Goal: Task Accomplishment & Management: Complete application form

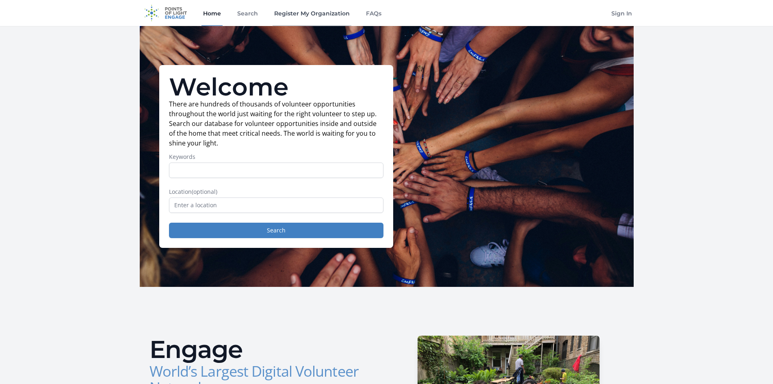
click at [328, 18] on link "Register My Organization" at bounding box center [312, 13] width 79 height 26
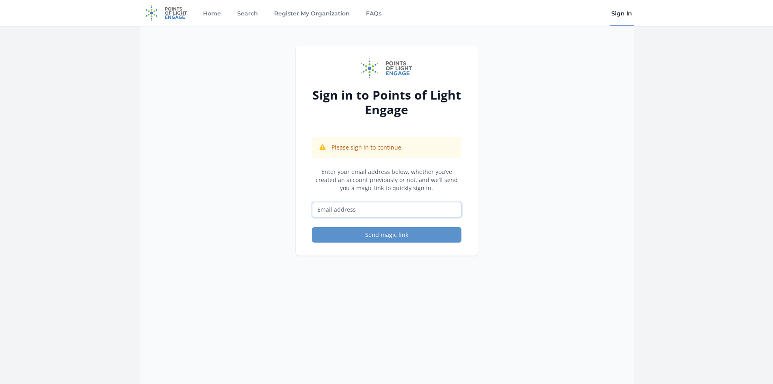
click at [384, 208] on input "Email address" at bounding box center [386, 209] width 149 height 15
type input "[EMAIL_ADDRESS][DOMAIN_NAME]"
click at [395, 235] on button "Send magic link" at bounding box center [386, 234] width 149 height 15
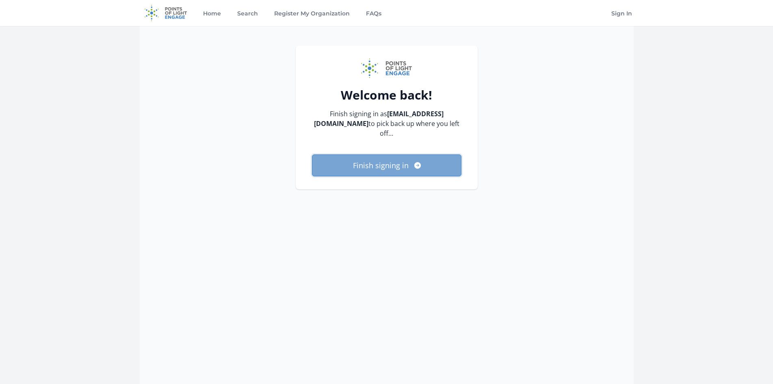
click at [375, 154] on button "Finish signing in" at bounding box center [386, 165] width 149 height 22
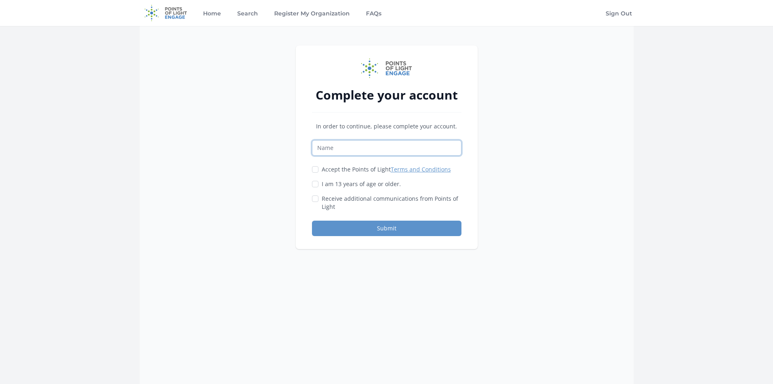
drag, startPoint x: 0, startPoint y: 0, endPoint x: 375, endPoint y: 150, distance: 403.8
click at [375, 150] on input "Name" at bounding box center [386, 147] width 149 height 15
type input "Haley Miller"
click at [315, 167] on input "Accept the Points of Light Terms and Conditions" at bounding box center [315, 169] width 6 height 6
checkbox input "true"
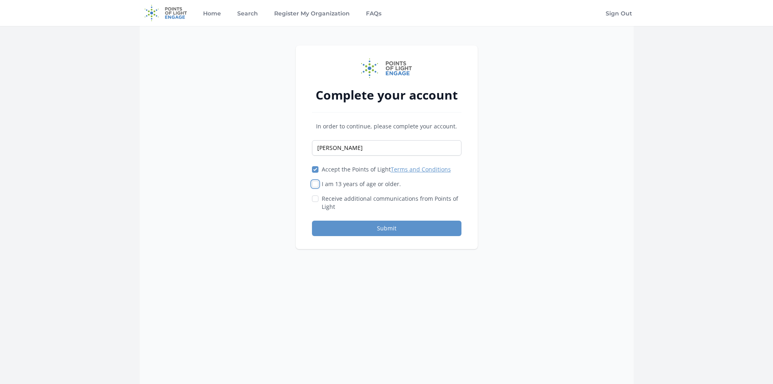
click at [316, 184] on input "I am 13 years of age or older." at bounding box center [315, 184] width 6 height 6
checkbox input "true"
click at [331, 224] on button "Submit" at bounding box center [386, 228] width 149 height 15
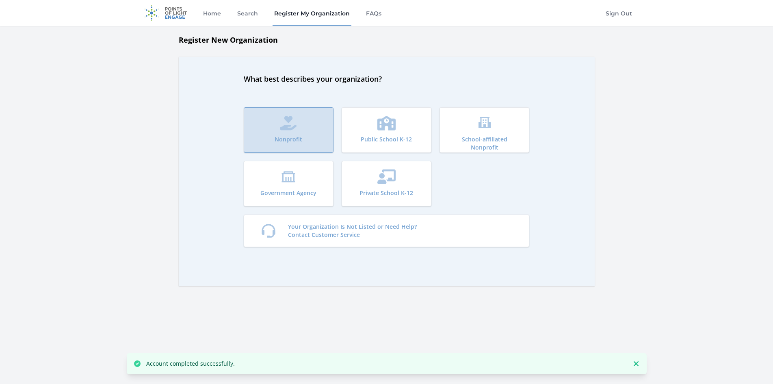
click at [315, 137] on button "Nonprofit" at bounding box center [289, 129] width 90 height 45
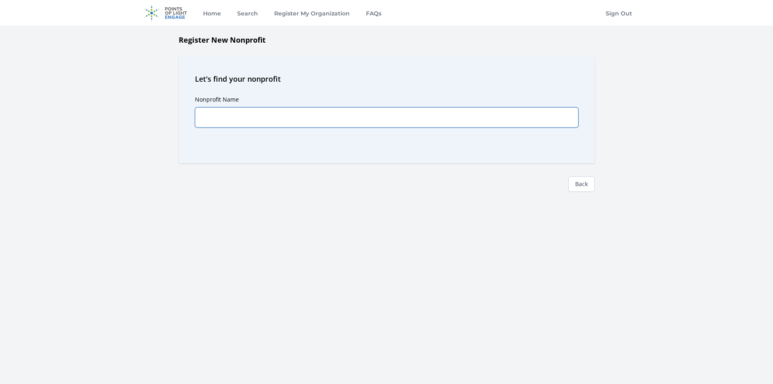
click at [308, 125] on input "Nonprofit Name" at bounding box center [386, 117] width 383 height 20
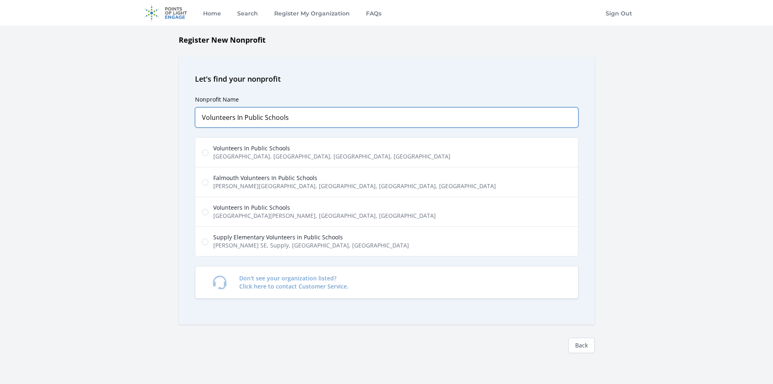
type input "Volunteers In Public Schools"
click at [263, 147] on span "Volunteers In Public Schools" at bounding box center [331, 148] width 237 height 8
click at [208, 149] on input "Volunteers In Public Schools [GEOGRAPHIC_DATA], [GEOGRAPHIC_DATA], [GEOGRAPHIC_…" at bounding box center [205, 152] width 6 height 6
radio input "true"
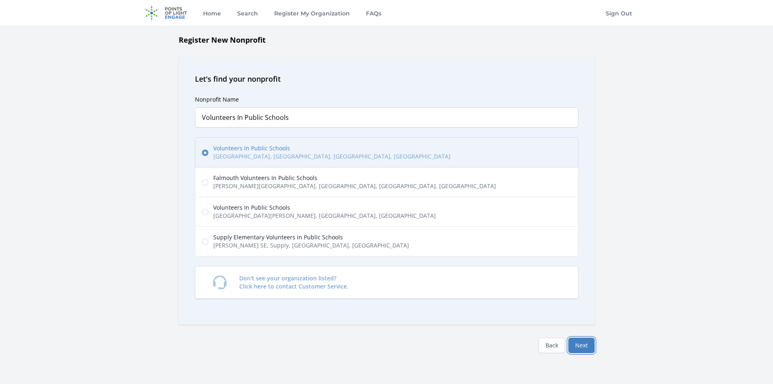
click at [577, 339] on button "Next" at bounding box center [581, 344] width 26 height 15
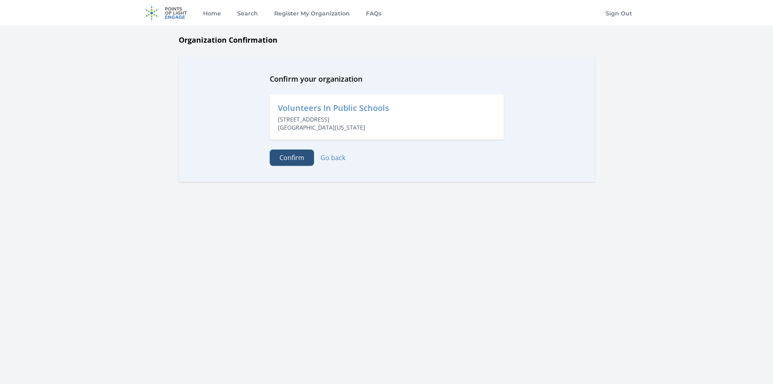
click at [301, 161] on button "Confirm" at bounding box center [292, 157] width 44 height 16
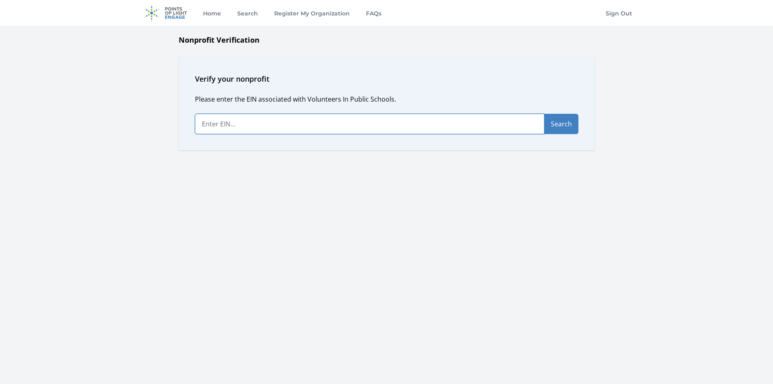
click at [274, 125] on input "text" at bounding box center [369, 124] width 349 height 20
paste input "[US_EMPLOYER_IDENTIFICATION_NUMBER]"
type input "[US_EMPLOYER_IDENTIFICATION_NUMBER]"
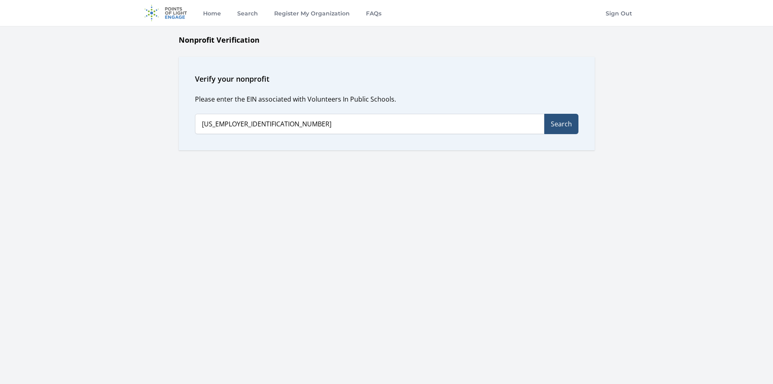
click at [575, 124] on button "Search" at bounding box center [561, 124] width 34 height 20
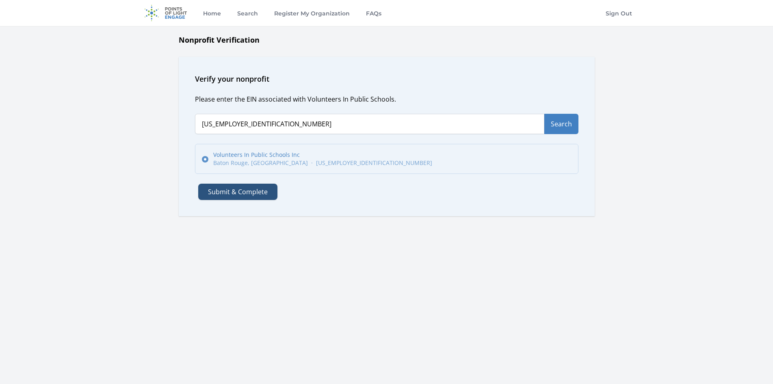
click at [252, 188] on button "Submit & Complete" at bounding box center [237, 192] width 79 height 16
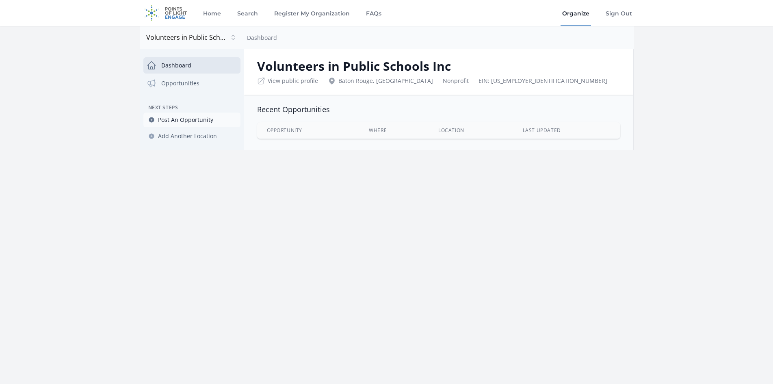
click at [184, 121] on span "Post An Opportunity" at bounding box center [185, 120] width 55 height 8
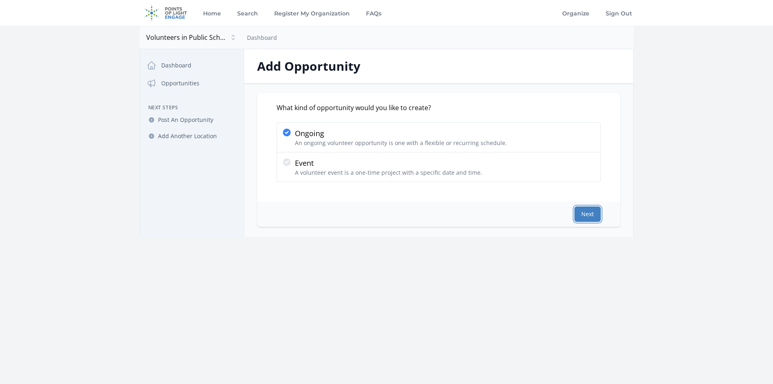
click at [592, 213] on button "Next" at bounding box center [587, 213] width 26 height 15
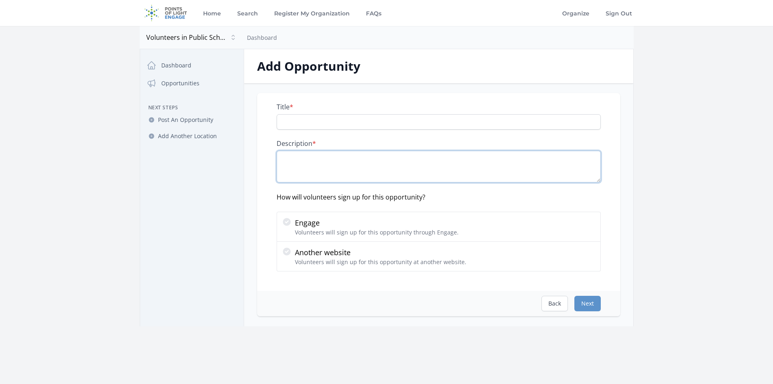
click at [317, 164] on textarea "Description *" at bounding box center [439, 167] width 324 height 32
paste textarea "EveryBody Reads provides individualized reading assistance to K-2nd graders in …"
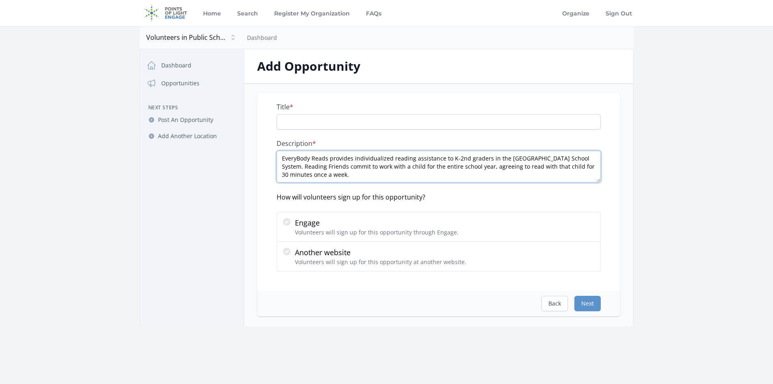
scroll to position [13, 0]
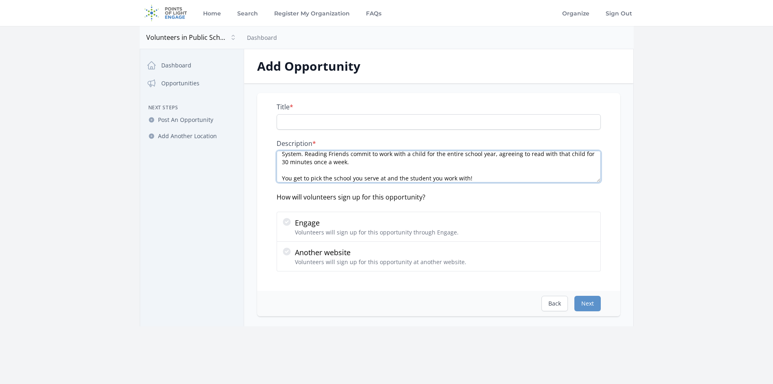
type textarea "EveryBody Reads provides individualized reading assistance to K-2nd graders in …"
click at [301, 120] on input "Title *" at bounding box center [439, 121] width 324 height 15
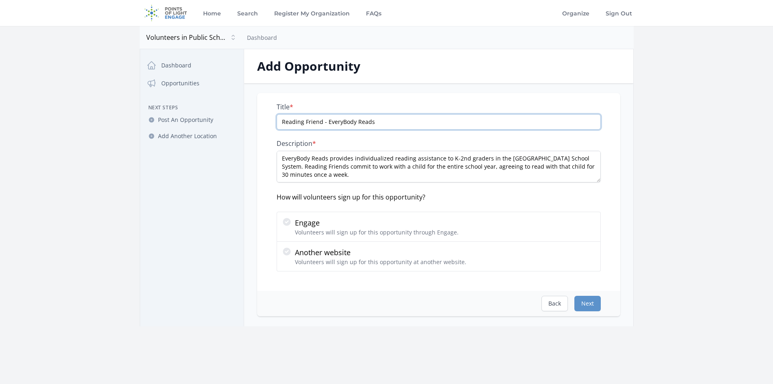
scroll to position [16, 0]
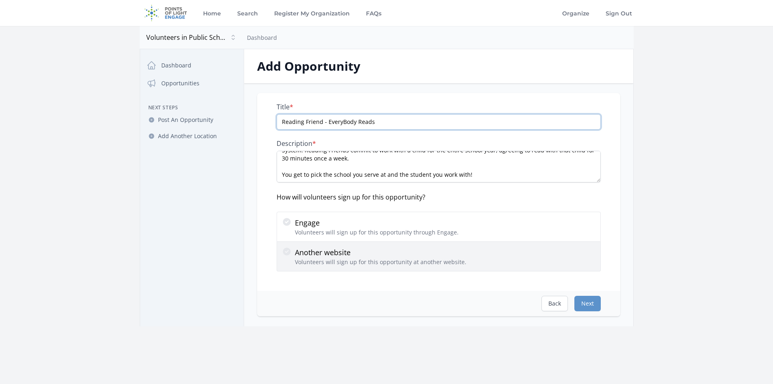
type input "Reading Friend - EveryBody Reads"
click at [390, 249] on p "Another website" at bounding box center [380, 252] width 171 height 11
click at [0, 0] on input "Another website Volunteers will sign up for this opportunity at another website." at bounding box center [0, 0] width 0 height 0
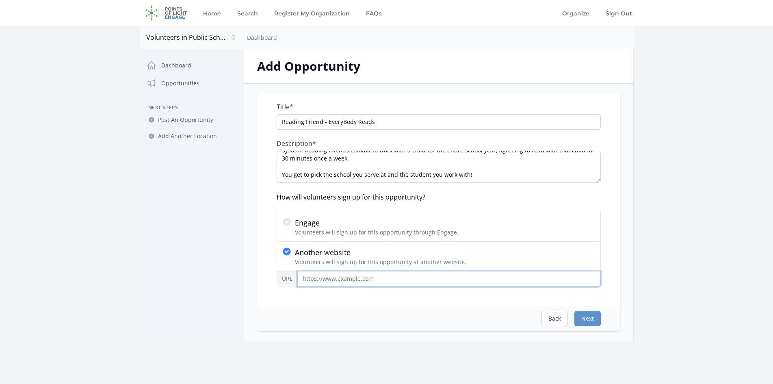
click at [324, 281] on input "URL" at bounding box center [448, 278] width 303 height 15
paste input "https://vipsbr.org/sign-up/"
type input "https://vipsbr.org/sign-up/"
click at [585, 319] on button "Next" at bounding box center [587, 318] width 26 height 15
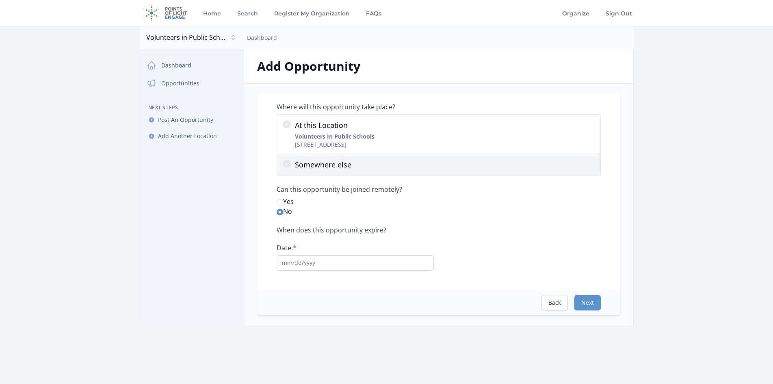
click at [311, 167] on p "Somewhere else" at bounding box center [445, 164] width 301 height 11
click at [0, 0] on input "Somewhere else" at bounding box center [0, 0] width 0 height 0
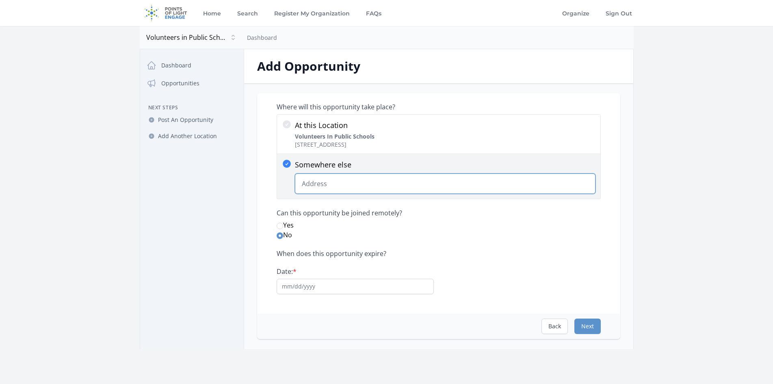
click at [318, 181] on input "Somewhere else Change Predictions" at bounding box center [445, 183] width 301 height 20
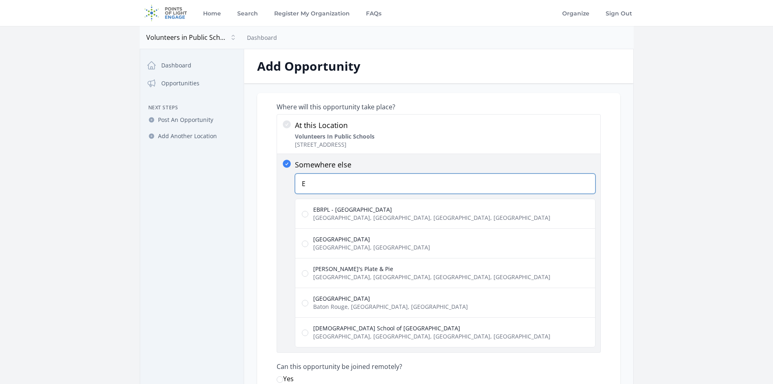
type input "E"
click at [345, 244] on span "LA, USA" at bounding box center [371, 247] width 117 height 8
click at [308, 244] on input "East Baton Rouge Parish LA, USA" at bounding box center [305, 243] width 6 height 6
radio input "true"
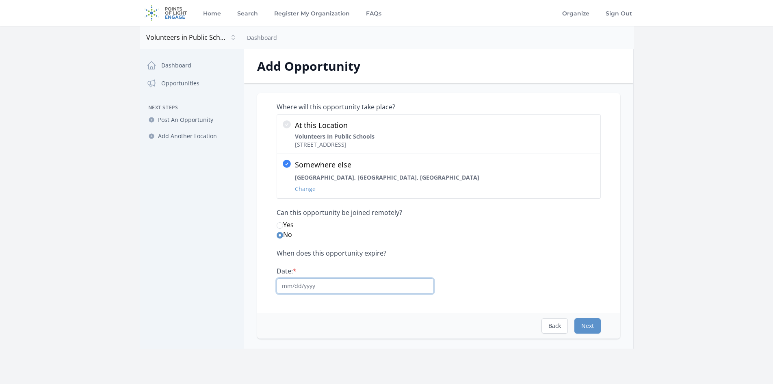
click at [337, 283] on input "Date: *" at bounding box center [355, 285] width 157 height 15
type input "04/01/2026"
click at [579, 320] on button "Next" at bounding box center [587, 325] width 26 height 15
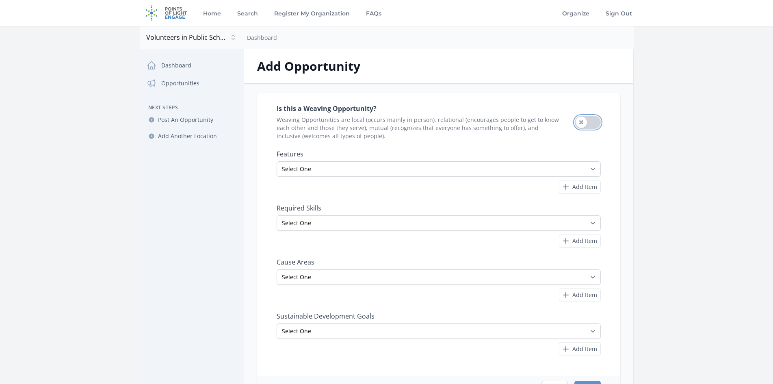
click at [590, 124] on button "Use setting" at bounding box center [588, 122] width 26 height 13
click at [400, 169] on select "Select One All Ages Court-Ordered Eligible Good for Families Good for Groups Go…" at bounding box center [439, 168] width 324 height 15
select select "Indoor Activity"
click at [277, 161] on select "Select One All Ages Court-Ordered Eligible Good for Families Good for Groups Go…" at bounding box center [439, 168] width 324 height 15
click at [370, 224] on select "Select One Accounting Advocacy Administrative Arts Board Service Business Skill…" at bounding box center [439, 222] width 324 height 15
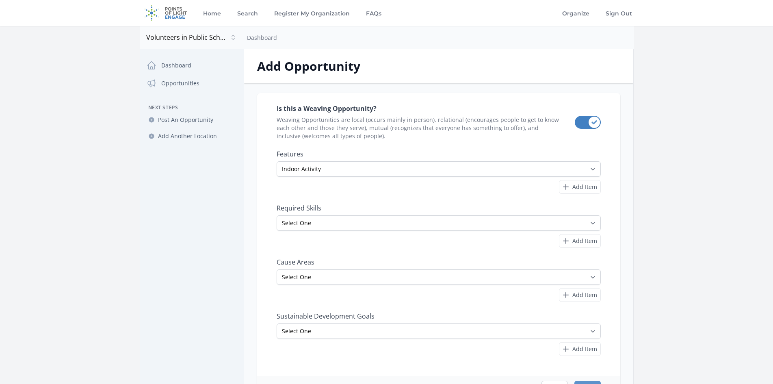
click at [354, 251] on div "Is this a Weaving Opportunity? Weaving Opportunities are local (occurs mainly i…" at bounding box center [439, 229] width 324 height 253
click at [588, 183] on span "Add Item" at bounding box center [584, 187] width 25 height 8
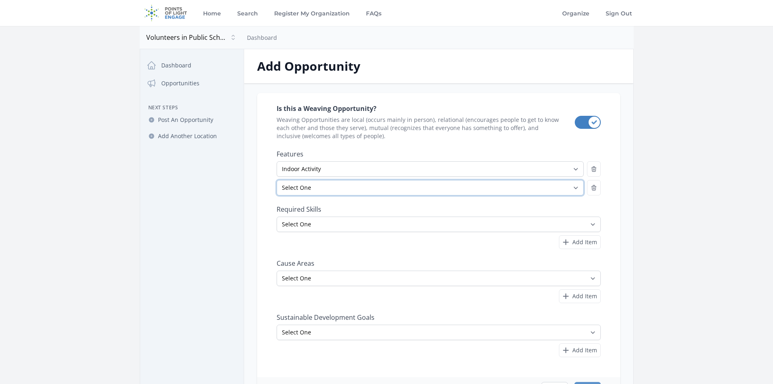
click at [355, 193] on select "Select One All Ages Court-Ordered Eligible Good for Families Good for Groups Go…" at bounding box center [430, 187] width 307 height 15
select select "All Ages"
click at [277, 180] on select "Select One All Ages Court-Ordered Eligible Good for Families Good for Groups Go…" at bounding box center [430, 187] width 307 height 15
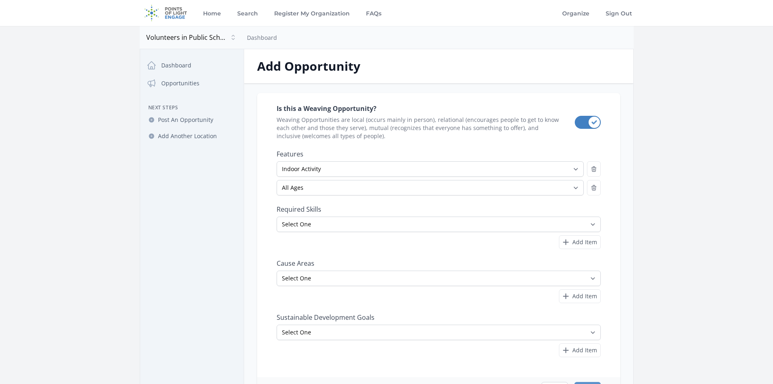
click at [487, 207] on label "Required Skills" at bounding box center [439, 209] width 324 height 8
click at [351, 222] on select "Select One Accounting Advocacy Administrative Arts Board Service Business Skill…" at bounding box center [439, 223] width 324 height 15
click at [265, 162] on div "Is this a Weaving Opportunity? Weaving Opportunities are local (occurs mainly i…" at bounding box center [438, 235] width 363 height 284
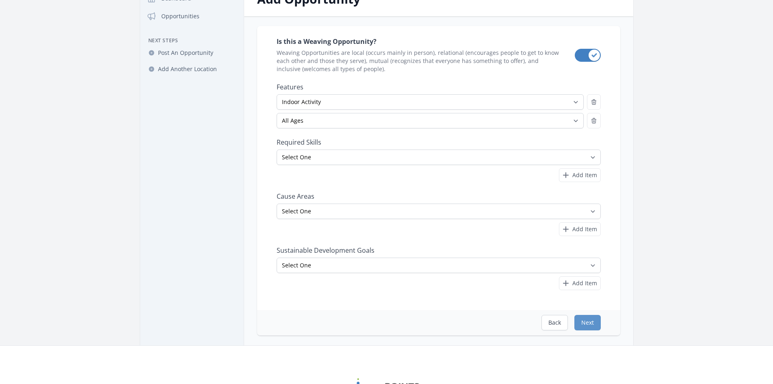
scroll to position [81, 0]
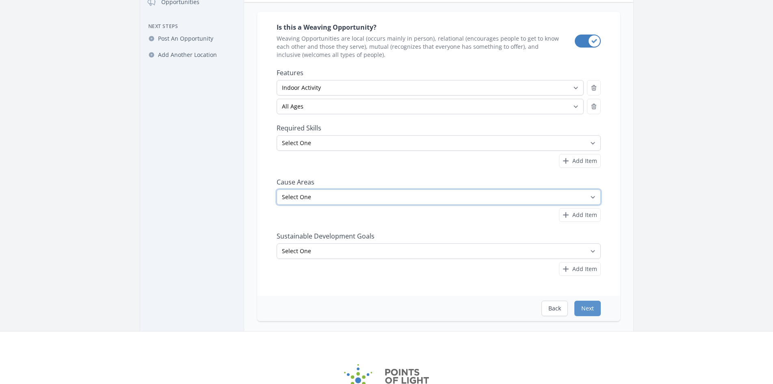
click at [359, 193] on select "Select One Adult Education Animals Arts & Culture Children & Youth Civil Rights…" at bounding box center [439, 196] width 324 height 15
select select "Children & Youth"
click at [277, 189] on select "Select One Adult Education Animals Arts & Culture Children & Youth Civil Rights…" at bounding box center [439, 196] width 324 height 15
click at [590, 220] on button "Add Item" at bounding box center [580, 215] width 42 height 14
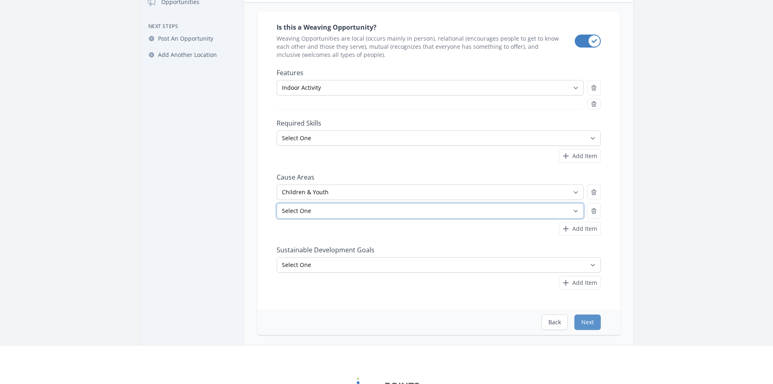
click at [411, 211] on select "Select One Adult Education Animals Arts & Culture Children & Youth Civil Rights…" at bounding box center [430, 210] width 307 height 15
click at [277, 203] on select "Select One Adult Education Animals Arts & Culture Children & Youth Civil Rights…" at bounding box center [430, 210] width 307 height 15
select select "All Ages"
select select "Community Strengthening"
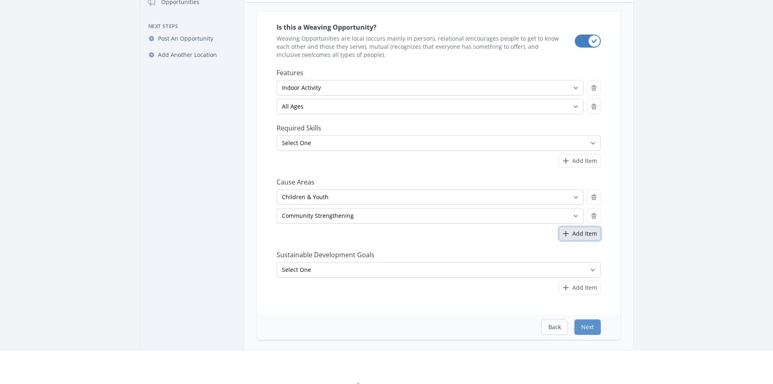
click at [570, 238] on icon "button" at bounding box center [566, 234] width 10 height 10
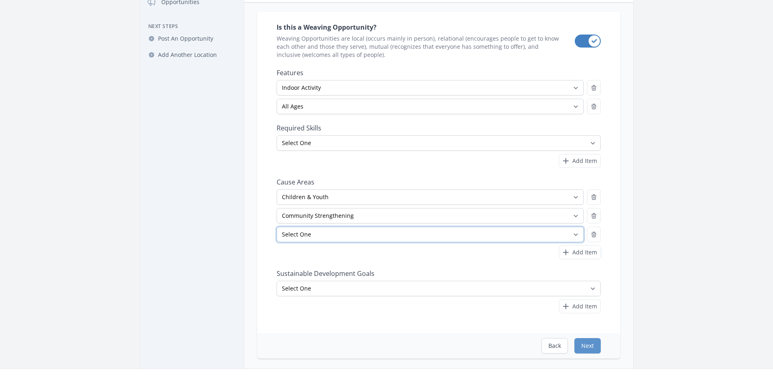
click at [302, 236] on select "Select One Adult Education Animals Arts & Culture Children & Youth Civil Rights…" at bounding box center [430, 234] width 307 height 15
select select "Education"
click at [277, 227] on select "Select One Adult Education Animals Arts & Culture Children & Youth Civil Rights…" at bounding box center [430, 234] width 307 height 15
click at [575, 248] on span "Add Item" at bounding box center [584, 252] width 25 height 8
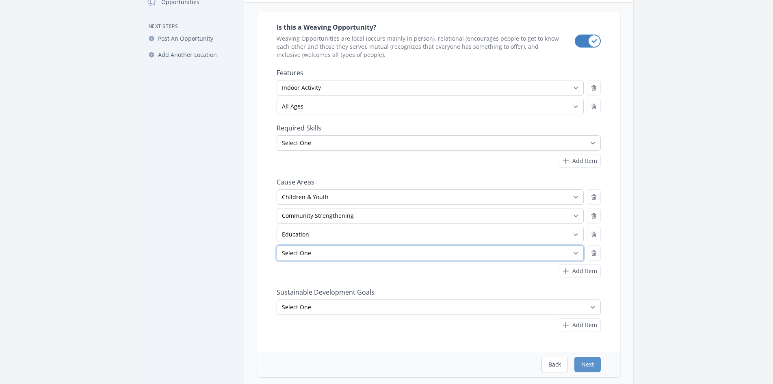
click at [335, 253] on select "Select One Adult Education Animals Arts & Culture Children & Youth Civil Rights…" at bounding box center [430, 252] width 307 height 15
select select "STEM"
click at [277, 245] on select "Select One Adult Education Animals Arts & Culture Children & Youth Civil Rights…" at bounding box center [430, 252] width 307 height 15
click at [588, 267] on span "Add Item" at bounding box center [584, 271] width 25 height 8
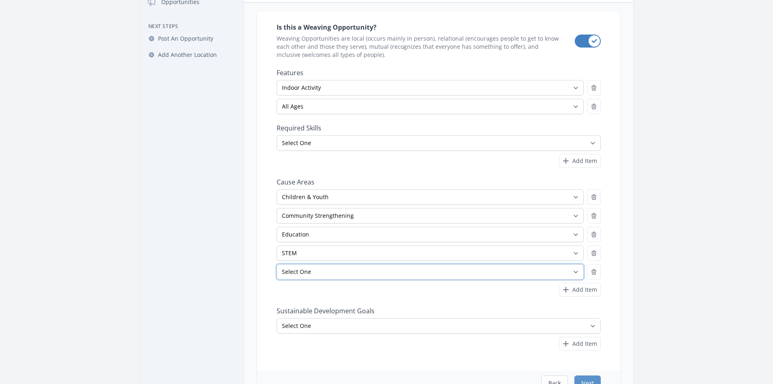
click at [314, 265] on select "Select One Adult Education Animals Arts & Culture Children & Youth Civil Rights…" at bounding box center [430, 271] width 307 height 15
select select "Mentoring"
click at [277, 264] on select "Select One Adult Education Animals Arts & Culture Children & Youth Civil Rights…" at bounding box center [430, 271] width 307 height 15
click at [595, 285] on button "Add Item" at bounding box center [580, 290] width 42 height 14
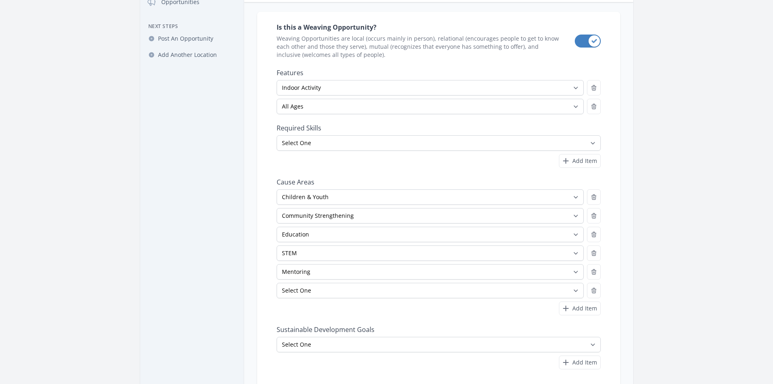
drag, startPoint x: 300, startPoint y: 282, endPoint x: 300, endPoint y: 289, distance: 6.9
click at [300, 284] on div "Select One Adult Education Animals Arts & Culture Children & Youth Civil Rights…" at bounding box center [439, 252] width 324 height 126
click at [300, 289] on select "Select One Adult Education Animals Arts & Culture Children & Youth Civil Rights…" at bounding box center [430, 290] width 307 height 15
select select "Literacy"
click at [277, 283] on select "Select One Adult Education Animals Arts & Culture Children & Youth Civil Rights…" at bounding box center [430, 290] width 307 height 15
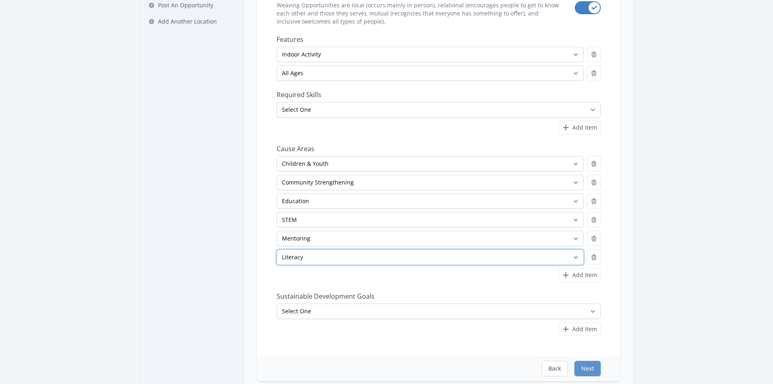
scroll to position [162, 0]
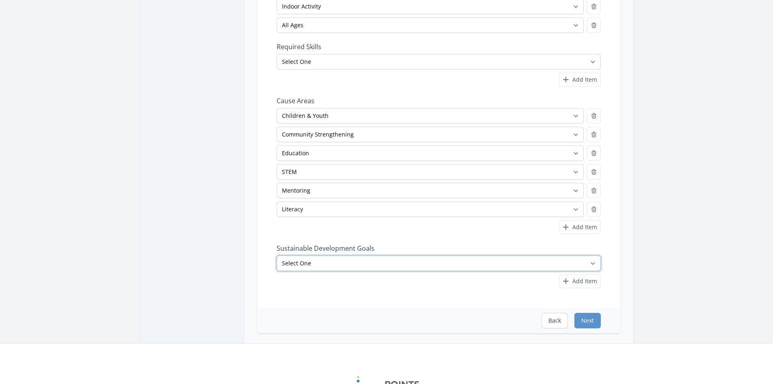
click at [318, 265] on select "Select One No Poverty Zero Hunger Good Health and Well-Being Quality Education …" at bounding box center [439, 262] width 324 height 15
select select "Quality Education"
click at [277, 255] on select "Select One No Poverty Zero Hunger Good Health and Well-Being Quality Education …" at bounding box center [439, 262] width 324 height 15
click at [591, 322] on button "Next" at bounding box center [587, 320] width 26 height 15
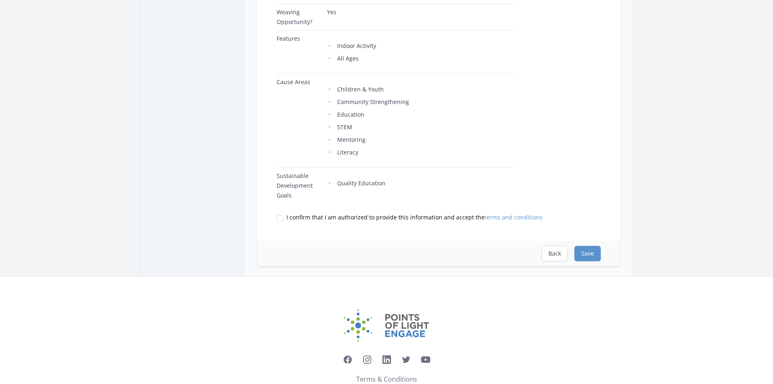
scroll to position [325, 0]
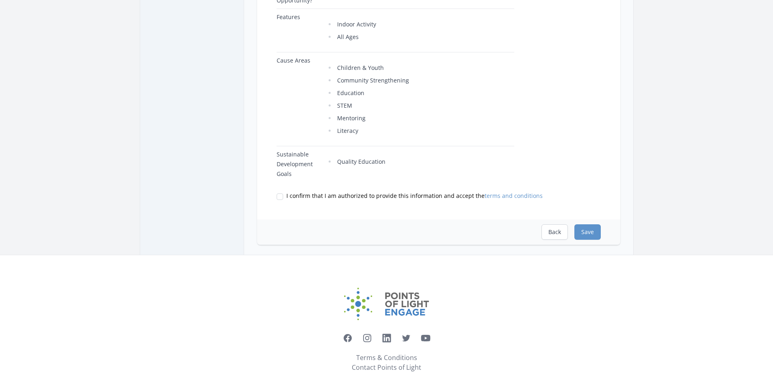
click at [292, 197] on span "I confirm that I am authorized to provide this information and accept the terms…" at bounding box center [414, 196] width 256 height 8
click at [283, 197] on input "I confirm that I am authorized to provide this information and accept the terms…" at bounding box center [280, 196] width 6 height 6
checkbox input "true"
click at [581, 230] on button "Save" at bounding box center [587, 231] width 26 height 15
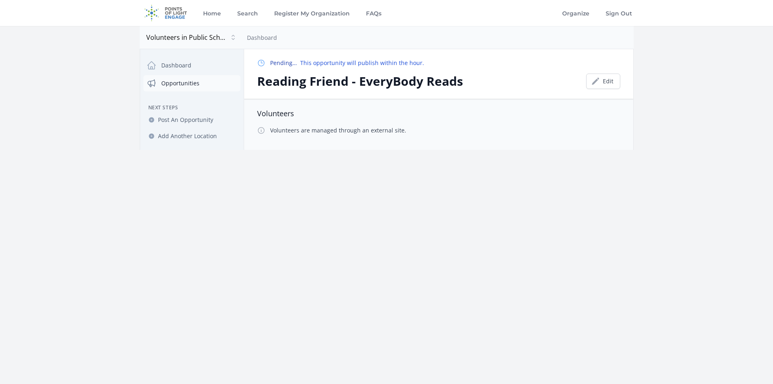
click at [199, 84] on link "Opportunities" at bounding box center [191, 83] width 97 height 16
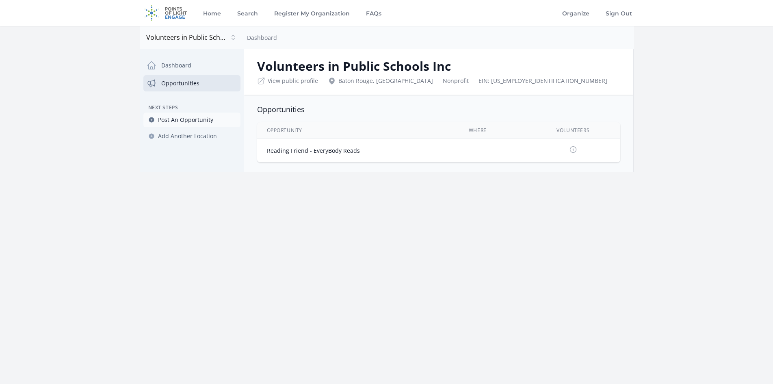
click at [192, 121] on span "Post An Opportunity" at bounding box center [185, 120] width 55 height 8
click at [190, 118] on span "Post An Opportunity" at bounding box center [185, 120] width 55 height 8
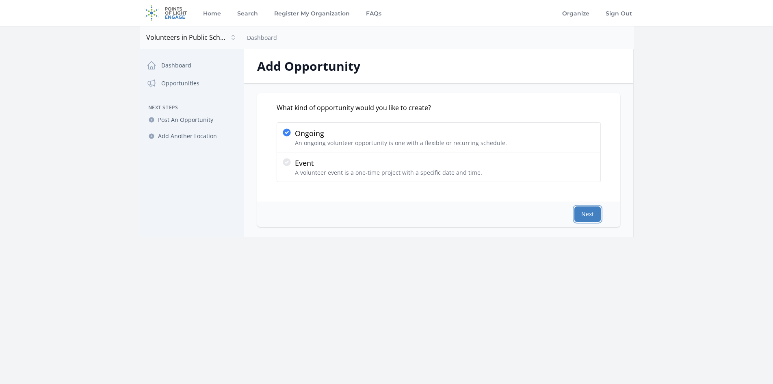
click at [586, 211] on button "Next" at bounding box center [587, 213] width 26 height 15
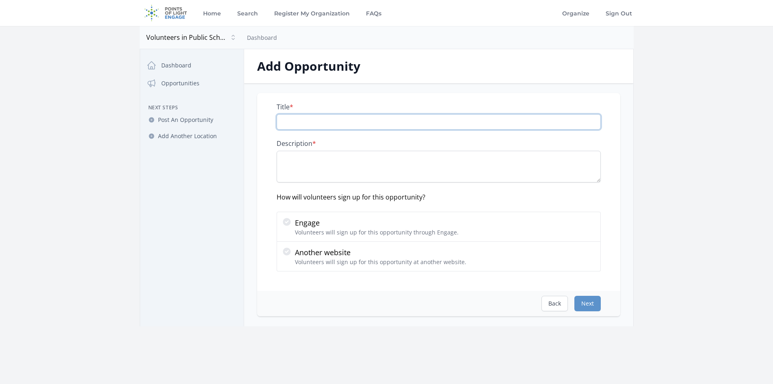
click at [301, 122] on input "Title *" at bounding box center [439, 121] width 324 height 15
type input "Math Friend - EveryOne Counts"
click at [757, 30] on main "Open sidebar Volunteers in Public Schools Inc Volunteers in Public Schools Inc …" at bounding box center [386, 176] width 773 height 300
click at [336, 163] on textarea "Description *" at bounding box center [439, 167] width 324 height 32
paste textarea "The EveryOne Counts program helps K-3rd graders who are below average in math s…"
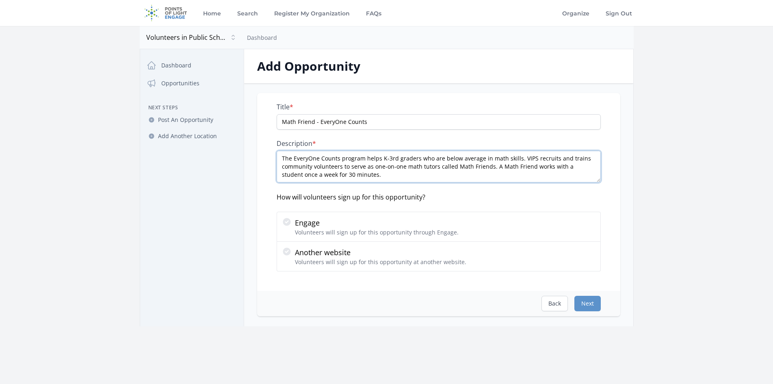
scroll to position [13, 0]
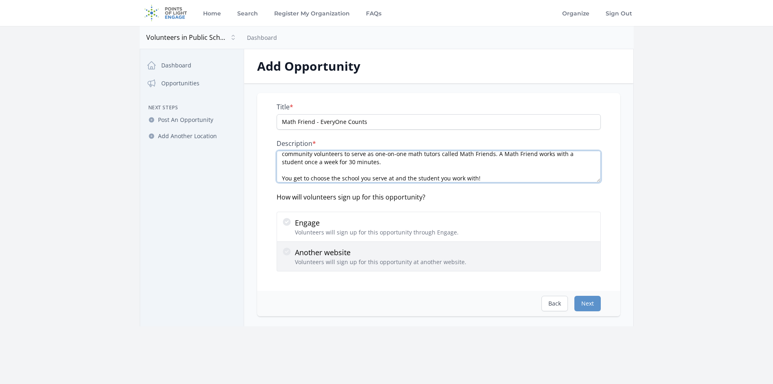
type textarea "The EveryOne Counts program helps K-3rd graders who are below average in math s…"
click at [353, 251] on p "Another website" at bounding box center [380, 252] width 171 height 11
click at [0, 0] on input "Another website Volunteers will sign up for this opportunity at another website." at bounding box center [0, 0] width 0 height 0
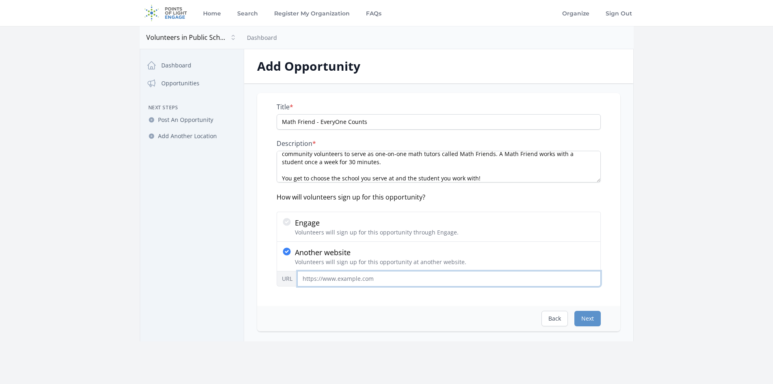
click at [357, 277] on input "URL" at bounding box center [448, 278] width 303 height 15
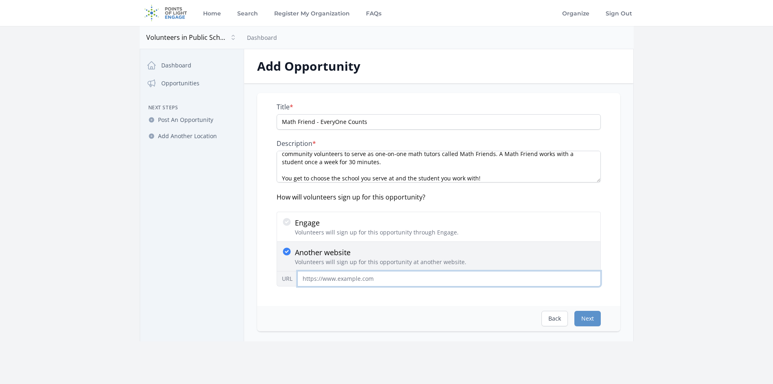
paste input "[URL][DOMAIN_NAME]"
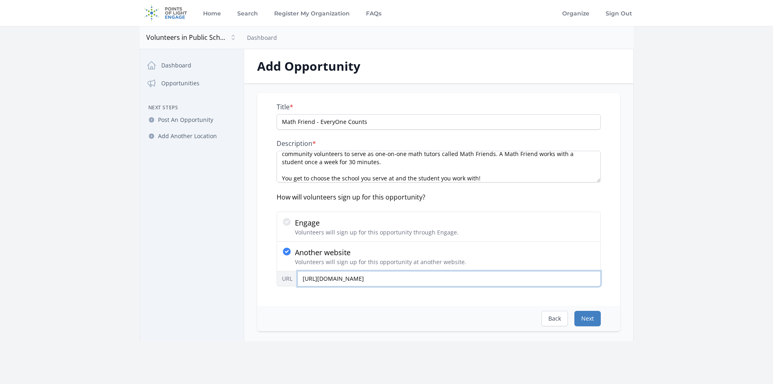
type input "[URL][DOMAIN_NAME]"
click at [589, 317] on button "Next" at bounding box center [587, 318] width 26 height 15
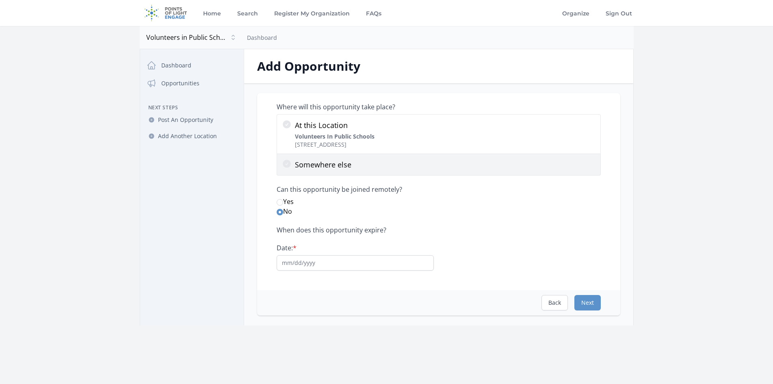
click at [317, 166] on p "Somewhere else" at bounding box center [445, 164] width 301 height 11
click at [0, 0] on input "Somewhere else" at bounding box center [0, 0] width 0 height 0
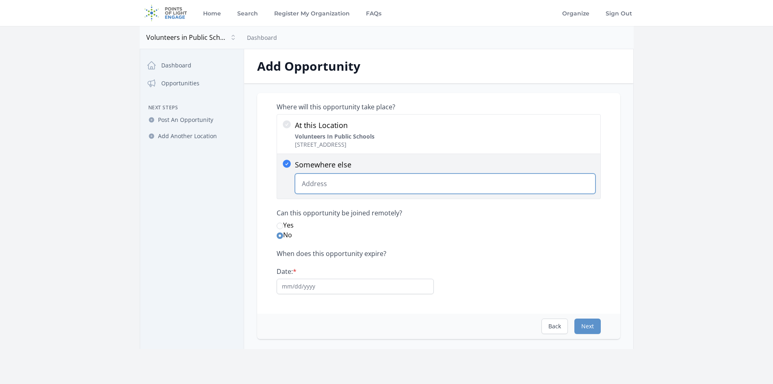
click at [334, 187] on input "Somewhere else Change Predictions" at bounding box center [445, 183] width 301 height 20
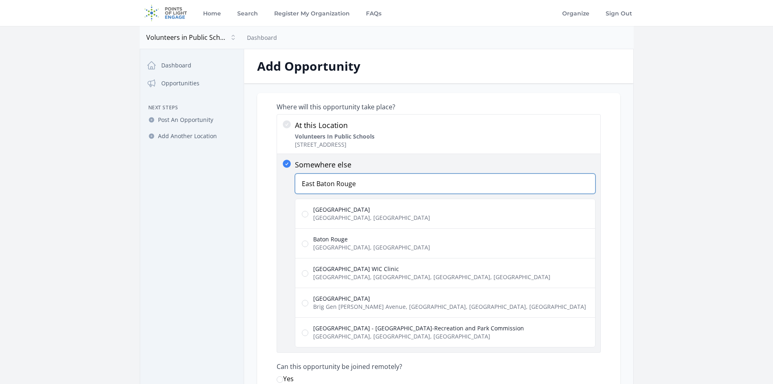
type input "East Baton Rouge"
click at [316, 217] on span "[GEOGRAPHIC_DATA], [GEOGRAPHIC_DATA]" at bounding box center [371, 218] width 117 height 8
click at [308, 217] on input "[GEOGRAPHIC_DATA] [GEOGRAPHIC_DATA], [GEOGRAPHIC_DATA]" at bounding box center [305, 214] width 6 height 6
radio input "true"
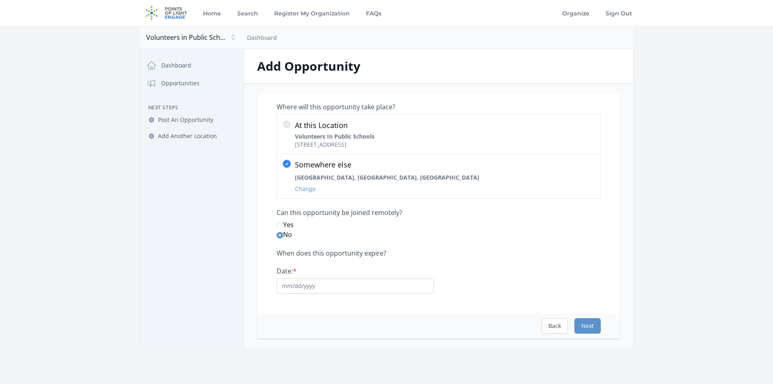
scroll to position [41, 0]
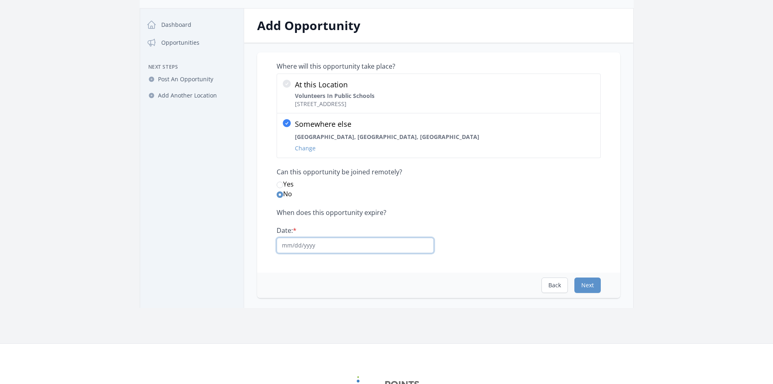
click at [303, 247] on input "Date: *" at bounding box center [355, 245] width 157 height 15
type input "[DATE]"
click at [586, 288] on button "Next" at bounding box center [587, 284] width 26 height 15
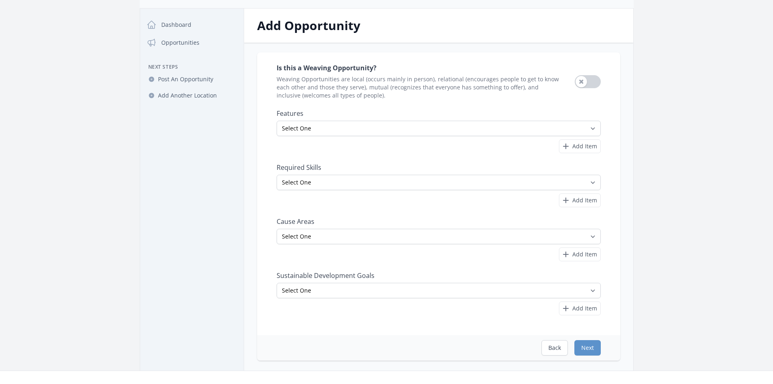
scroll to position [0, 0]
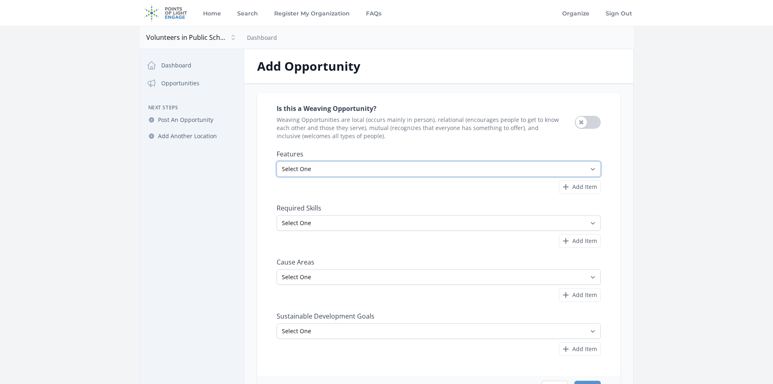
click at [385, 173] on select "Select One All Ages Court-Ordered Eligible Good for Families Good for Groups Go…" at bounding box center [439, 168] width 324 height 15
select select "All Ages"
click at [277, 161] on select "Select One All Ages Court-Ordered Eligible Good for Families Good for Groups Go…" at bounding box center [439, 168] width 324 height 15
click at [568, 187] on icon "button" at bounding box center [565, 186] width 5 height 5
click at [329, 185] on select "Select One All Ages Court-Ordered Eligible Good for Families Good for Groups Go…" at bounding box center [430, 187] width 307 height 15
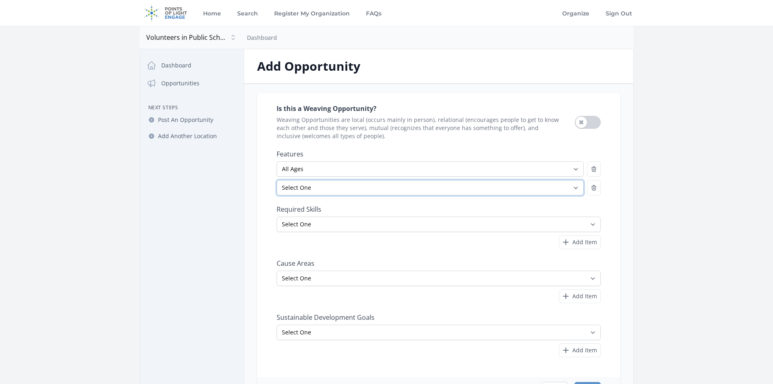
select select "Indoor Activity"
click at [277, 180] on select "Select One All Ages Court-Ordered Eligible Good for Families Good for Groups Go…" at bounding box center [430, 187] width 307 height 15
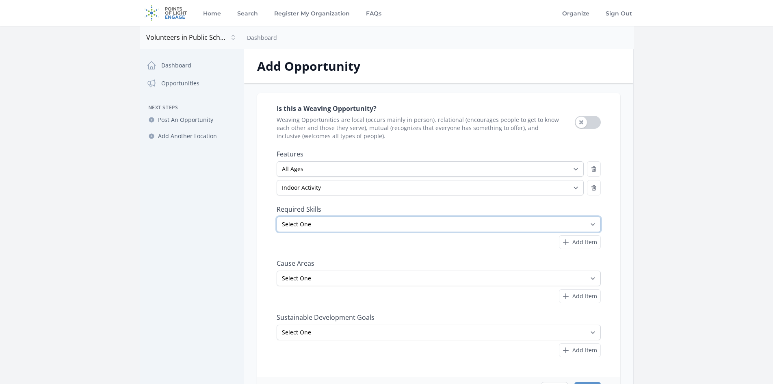
click at [342, 225] on select "Select One Accounting Advocacy Administrative Arts Board Service Business Skill…" at bounding box center [439, 223] width 324 height 15
click at [343, 249] on div "Is this a Weaving Opportunity? Weaving Opportunities are local (occurs mainly i…" at bounding box center [439, 230] width 324 height 255
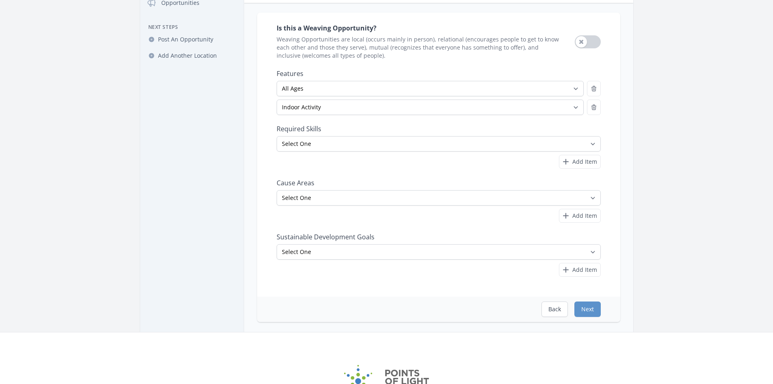
scroll to position [81, 0]
click at [319, 198] on select "Select One Adult Education Animals Arts & Culture Children & Youth Civil Rights…" at bounding box center [439, 196] width 324 height 15
select select "Children & Youth"
click at [277, 189] on select "Select One Adult Education Animals Arts & Culture Children & Youth Civil Rights…" at bounding box center [439, 196] width 324 height 15
click at [581, 211] on span "Add Item" at bounding box center [584, 215] width 25 height 8
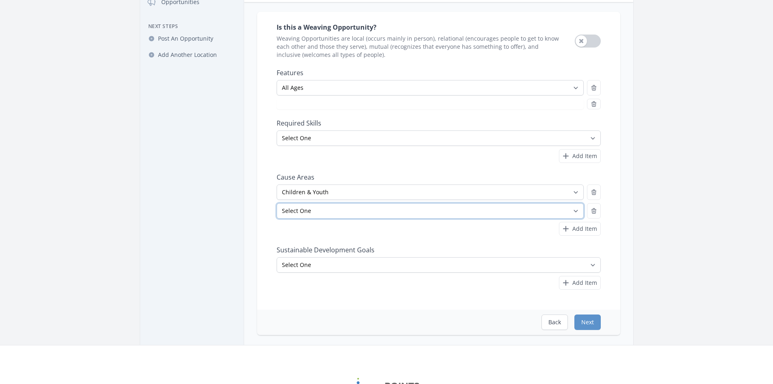
click at [330, 212] on select "Select One Adult Education Animals Arts & Culture Children & Youth Civil Rights…" at bounding box center [430, 210] width 307 height 15
click at [277, 203] on select "Select One Adult Education Animals Arts & Culture Children & Youth Civil Rights…" at bounding box center [430, 210] width 307 height 15
select select "Indoor Activity"
select select "Community Strengthening"
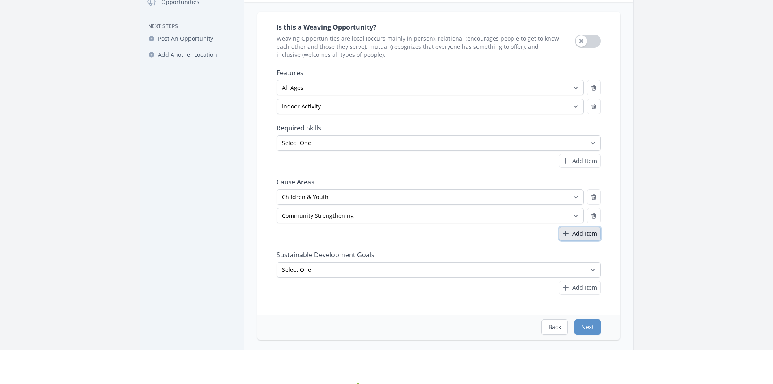
click at [578, 236] on span "Add Item" at bounding box center [584, 233] width 25 height 8
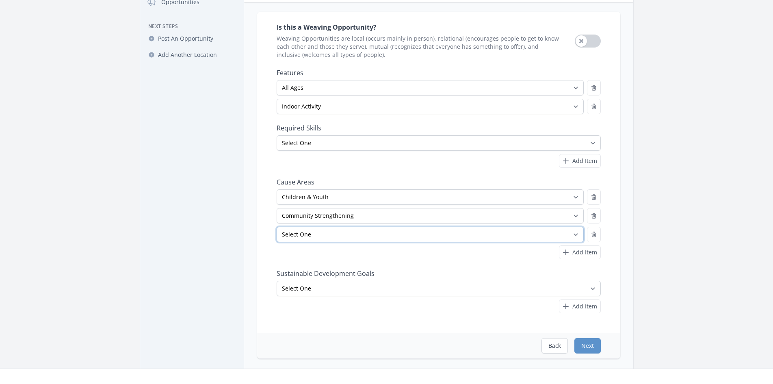
click at [306, 234] on select "Select One Adult Education Animals Arts & Culture Children & Youth Civil Rights…" at bounding box center [430, 234] width 307 height 15
select select "Education"
click at [277, 227] on select "Select One Adult Education Animals Arts & Culture Children & Youth Civil Rights…" at bounding box center [430, 234] width 307 height 15
click at [573, 257] on button "Add Item" at bounding box center [580, 252] width 42 height 14
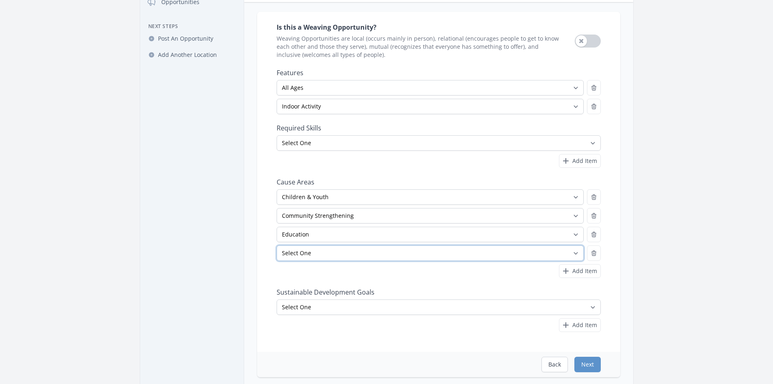
drag, startPoint x: 315, startPoint y: 254, endPoint x: 315, endPoint y: 248, distance: 6.1
click at [315, 254] on select "Select One Adult Education Animals Arts & Culture Children & Youth Civil Rights…" at bounding box center [430, 252] width 307 height 15
select select "Literacy"
click at [277, 245] on select "Select One Adult Education Animals Arts & Culture Children & Youth Civil Rights…" at bounding box center [430, 252] width 307 height 15
click at [587, 275] on button "Add Item" at bounding box center [580, 271] width 42 height 14
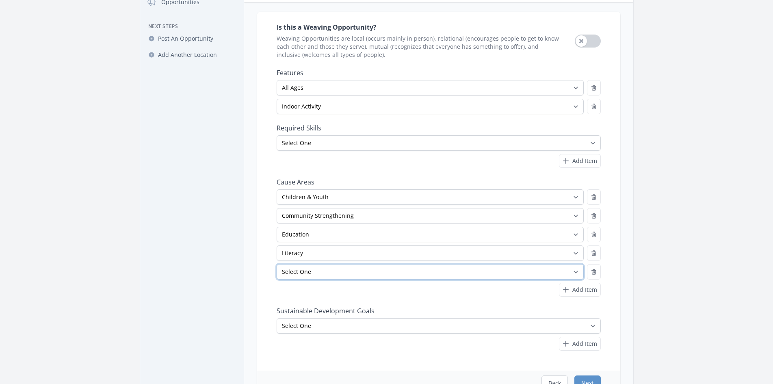
click at [307, 270] on select "Select One Adult Education Animals Arts & Culture Children & Youth Civil Rights…" at bounding box center [430, 271] width 307 height 15
select select "Mentoring"
click at [277, 264] on select "Select One Adult Education Animals Arts & Culture Children & Youth Civil Rights…" at bounding box center [430, 271] width 307 height 15
click at [580, 288] on span "Add Item" at bounding box center [584, 290] width 25 height 8
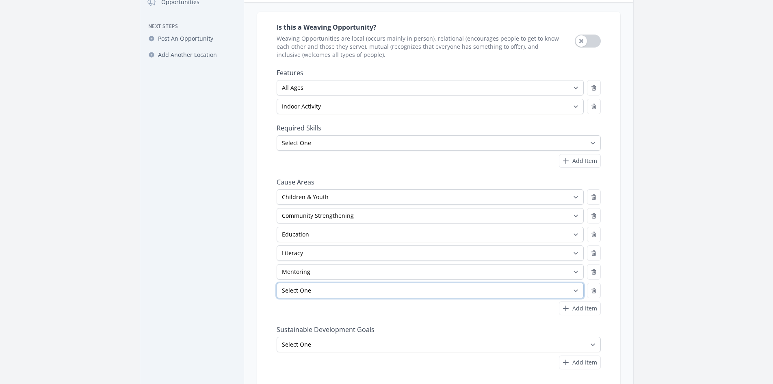
drag, startPoint x: 313, startPoint y: 290, endPoint x: 315, endPoint y: 284, distance: 5.5
click at [313, 290] on select "Select One Adult Education Animals Arts & Culture Children & Youth Civil Rights…" at bounding box center [430, 290] width 307 height 15
select select "STEM"
click at [277, 283] on select "Select One Adult Education Animals Arts & Culture Children & Youth Civil Rights…" at bounding box center [430, 290] width 307 height 15
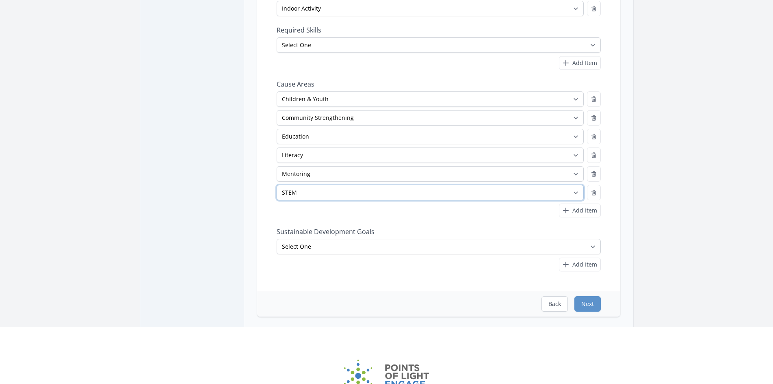
scroll to position [262, 0]
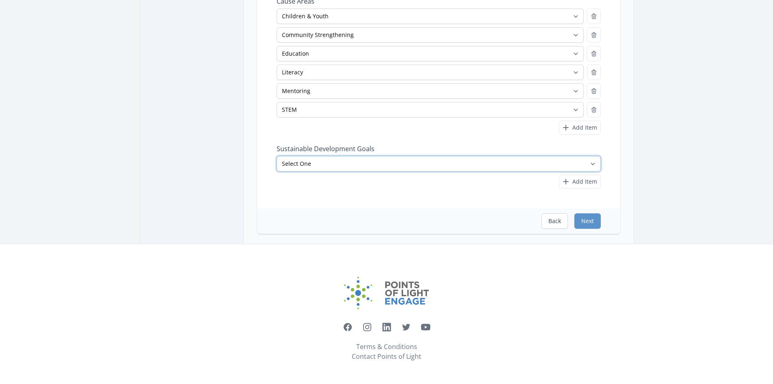
click at [320, 164] on select "Select One No Poverty Zero Hunger Good Health and Well-Being Quality Education …" at bounding box center [439, 163] width 324 height 15
select select "Quality Education"
click at [277, 156] on select "Select One No Poverty Zero Hunger Good Health and Well-Being Quality Education …" at bounding box center [439, 163] width 324 height 15
click at [595, 221] on button "Next" at bounding box center [587, 220] width 26 height 15
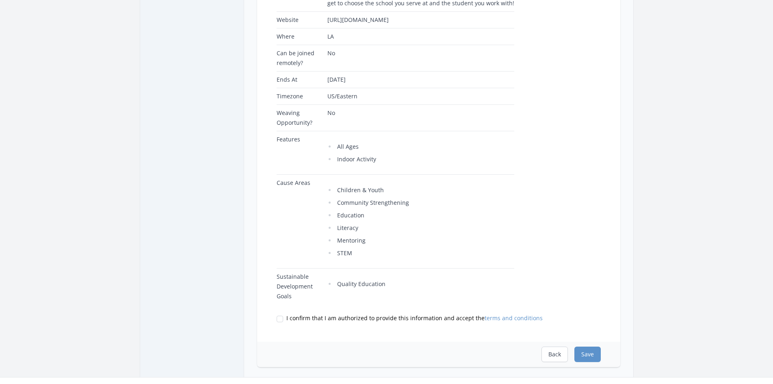
scroll to position [203, 0]
click at [355, 318] on span "I confirm that I am authorized to provide this information and accept the terms…" at bounding box center [414, 318] width 256 height 8
click at [283, 318] on input "I confirm that I am authorized to provide this information and accept the terms…" at bounding box center [280, 318] width 6 height 6
checkbox input "true"
click at [588, 354] on button "Save" at bounding box center [587, 353] width 26 height 15
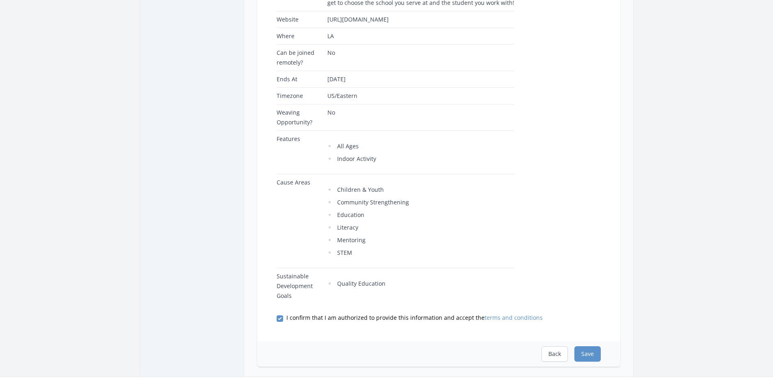
scroll to position [0, 0]
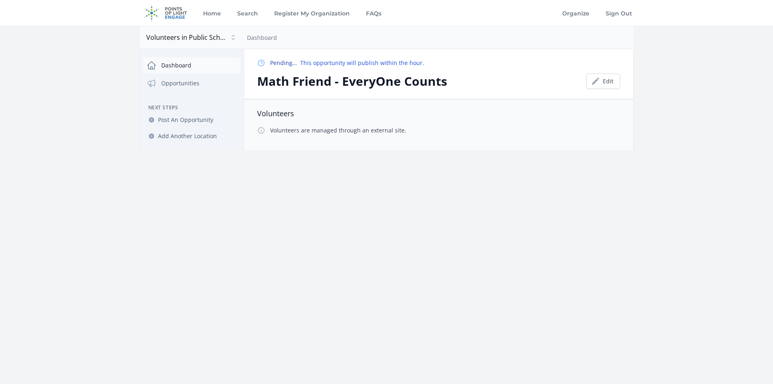
click at [190, 65] on link "Dashboard" at bounding box center [191, 65] width 97 height 16
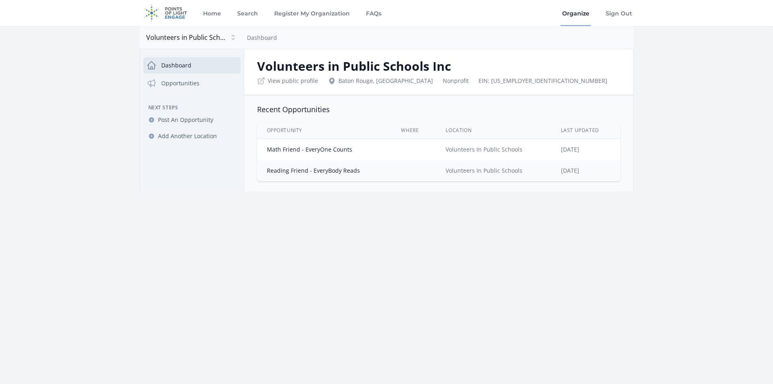
click at [383, 13] on div "Home Search Register My Organization FAQs Organize Sign Out" at bounding box center [387, 13] width 494 height 26
click at [375, 13] on link "FAQs" at bounding box center [373, 13] width 19 height 26
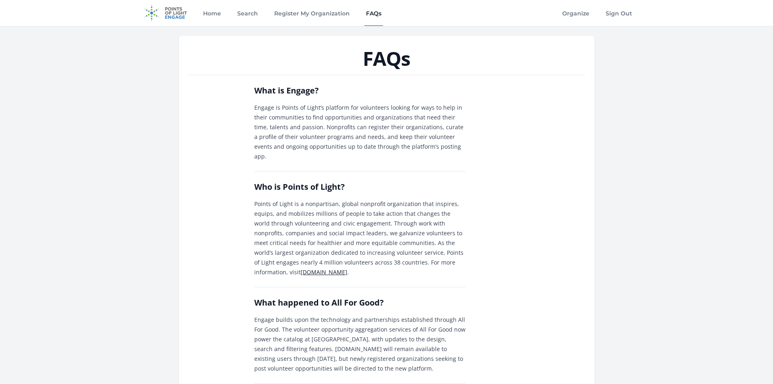
click at [171, 13] on img at bounding box center [166, 13] width 52 height 26
